Goal: Transaction & Acquisition: Purchase product/service

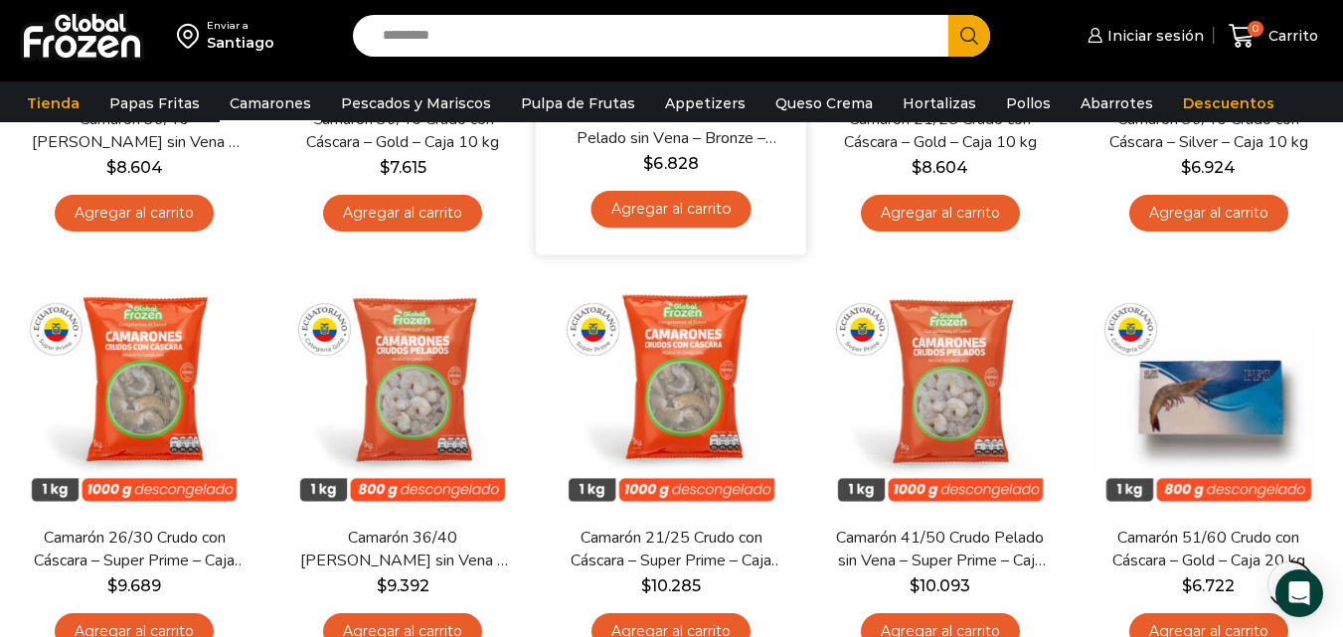
scroll to position [1591, 0]
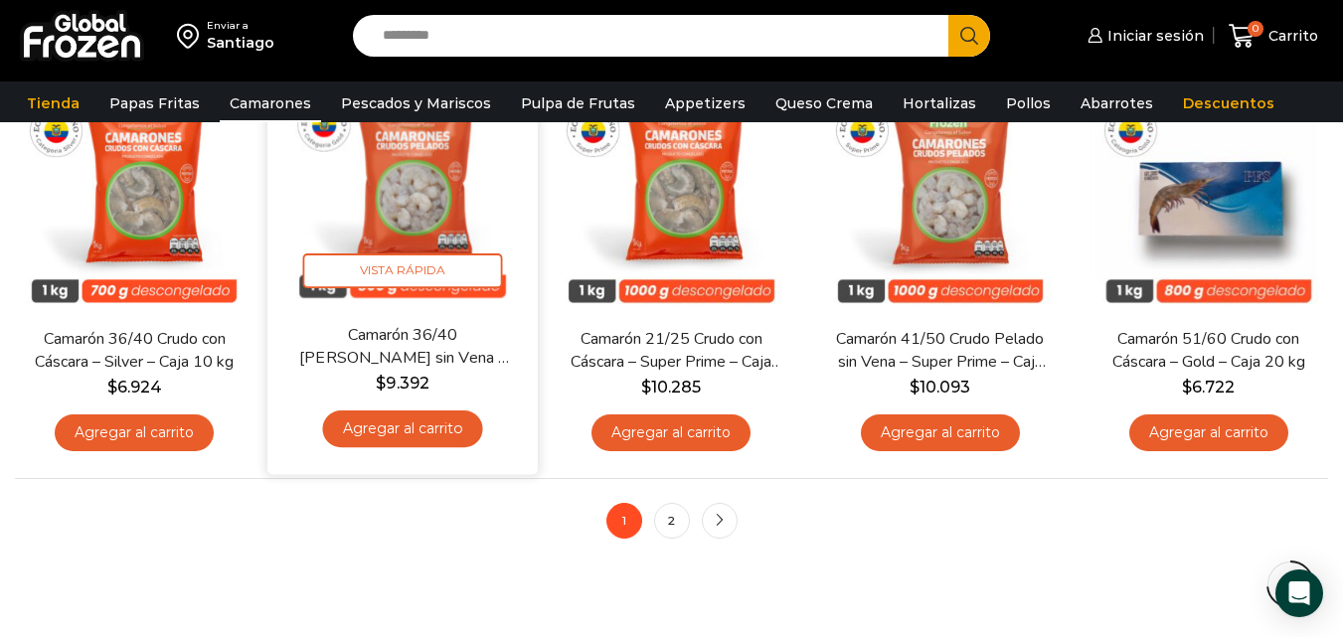
click at [445, 331] on link "Camarón 36/40 [PERSON_NAME] sin Vena – Gold – Caja 10 kg" at bounding box center [402, 347] width 217 height 47
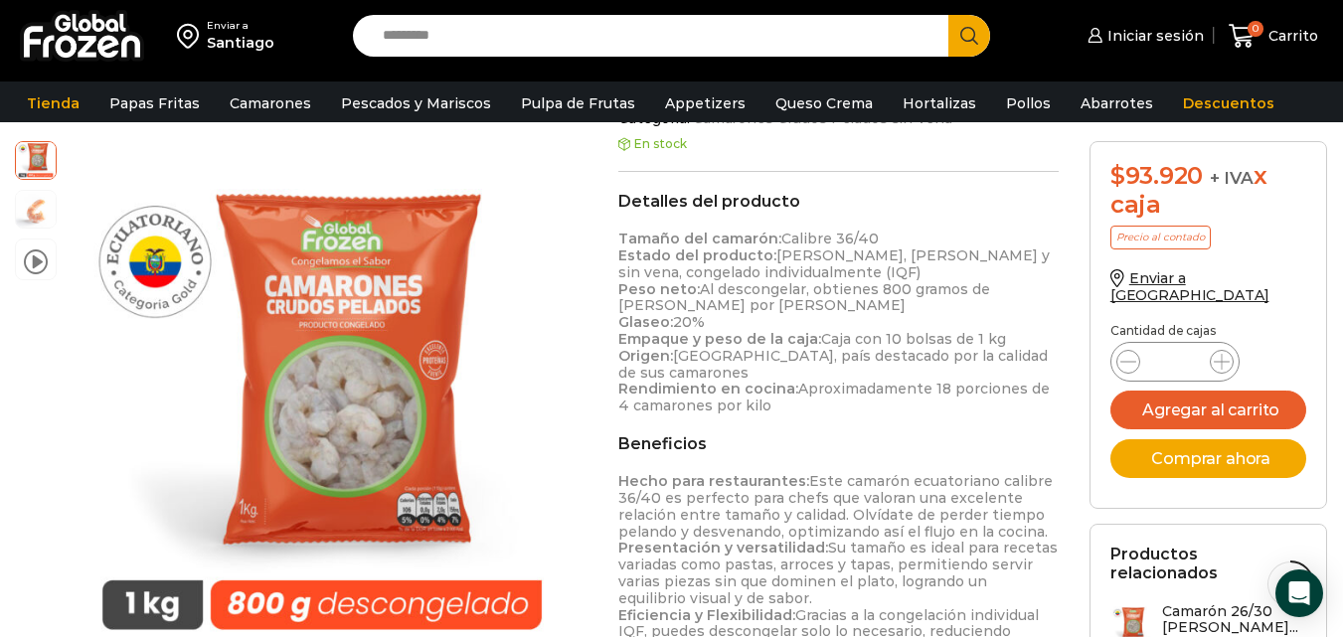
scroll to position [1393, 0]
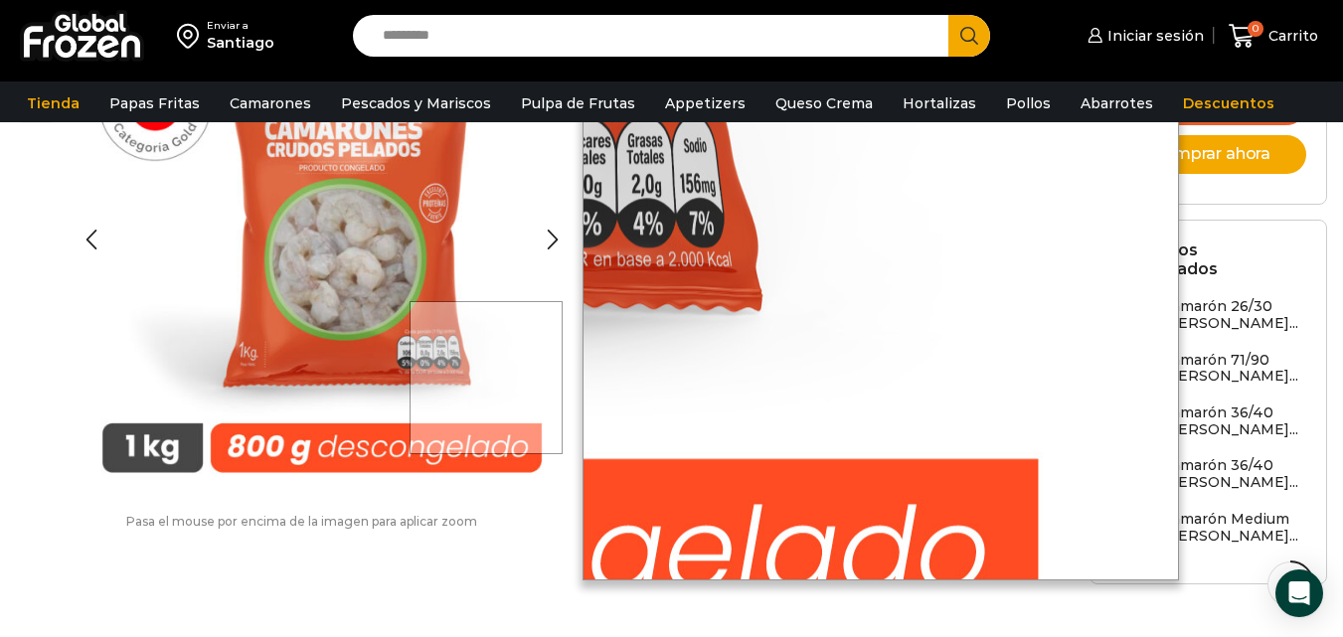
drag, startPoint x: 518, startPoint y: 378, endPoint x: 568, endPoint y: 374, distance: 49.9
